Goal: Task Accomplishment & Management: Manage account settings

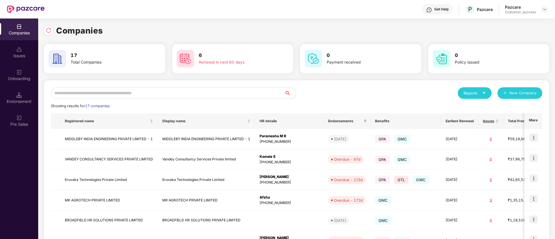
click at [160, 95] on input "text" at bounding box center [167, 93] width 233 height 12
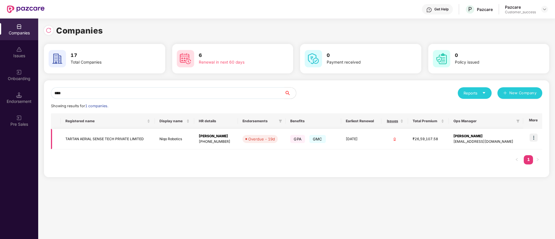
type input "****"
click at [534, 136] on img at bounding box center [533, 138] width 8 height 8
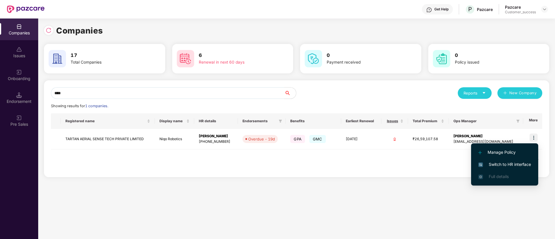
click at [510, 162] on span "Switch to HR interface" at bounding box center [504, 164] width 53 height 6
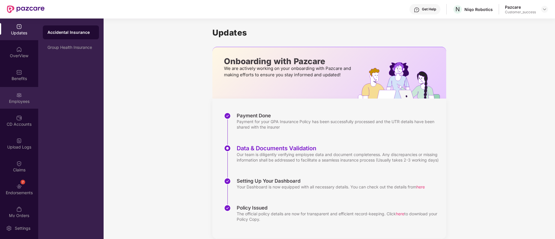
click at [21, 105] on div "Employees" at bounding box center [19, 98] width 38 height 22
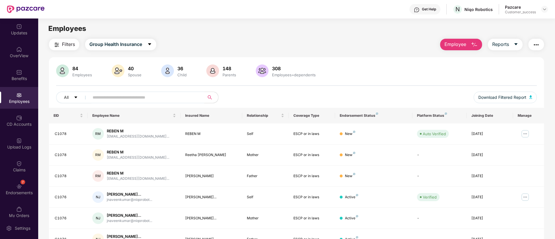
click at [131, 100] on input "text" at bounding box center [145, 97] width 104 height 9
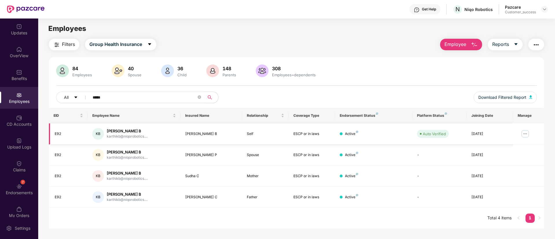
type input "*****"
click at [129, 143] on td "KB [PERSON_NAME] B karthikb@niqorobotics...." at bounding box center [134, 133] width 93 height 21
click at [26, 189] on div "7 Endorsements" at bounding box center [19, 189] width 38 height 22
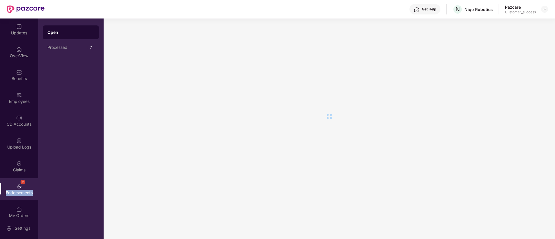
click at [26, 189] on div "7 Endorsements" at bounding box center [19, 189] width 38 height 22
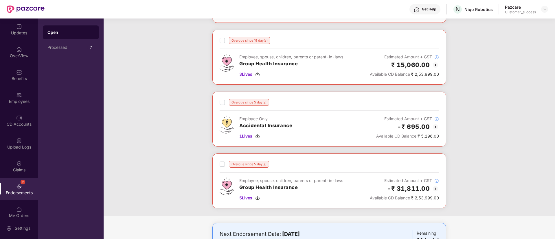
scroll to position [117, 0]
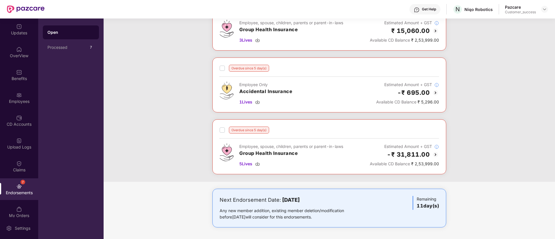
click at [435, 154] on img at bounding box center [435, 154] width 7 height 7
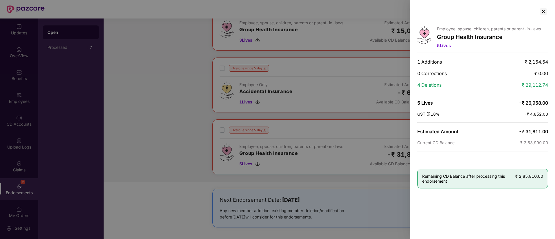
click at [258, 164] on div at bounding box center [277, 119] width 555 height 239
click at [544, 11] on div at bounding box center [542, 11] width 9 height 9
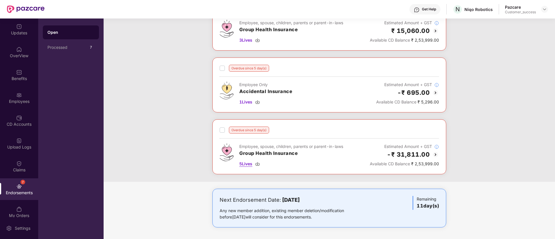
click at [256, 163] on img at bounding box center [257, 164] width 5 height 5
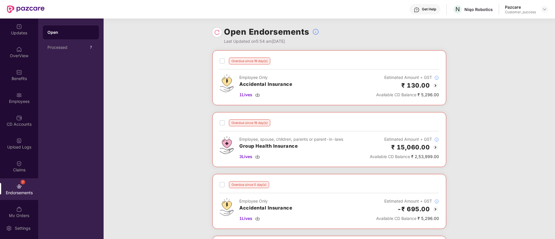
click at [215, 34] on img at bounding box center [217, 32] width 6 height 6
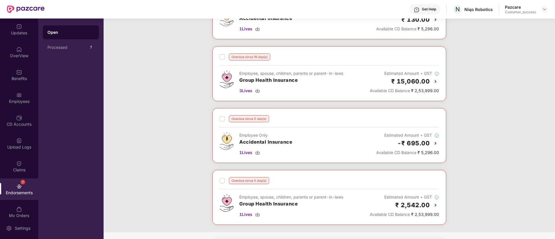
scroll to position [75, 0]
